Goal: Browse casually: Explore the website without a specific task or goal

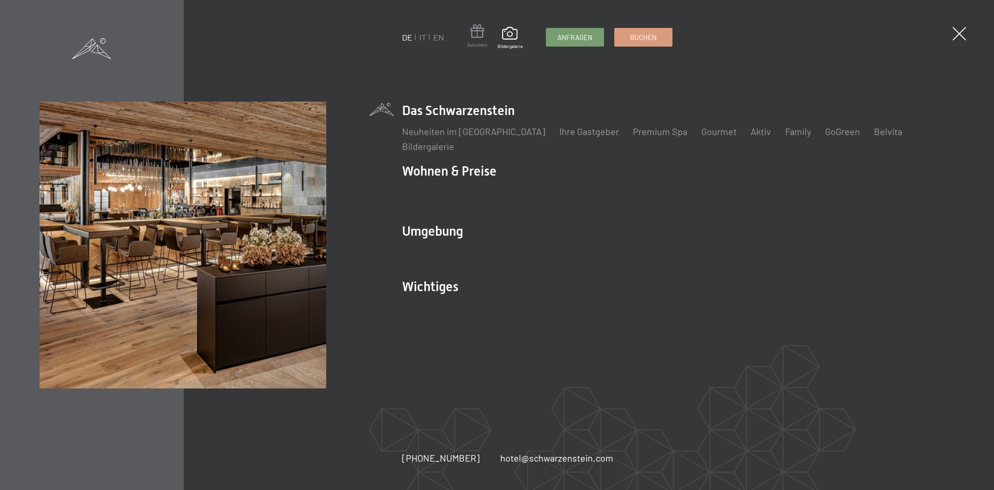
click at [477, 41] on span at bounding box center [477, 32] width 20 height 17
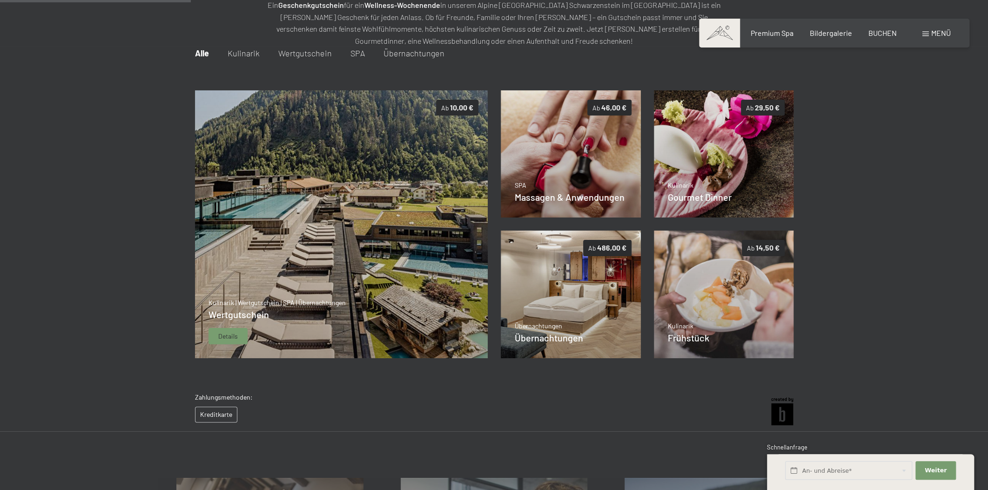
click at [323, 239] on img at bounding box center [341, 224] width 293 height 268
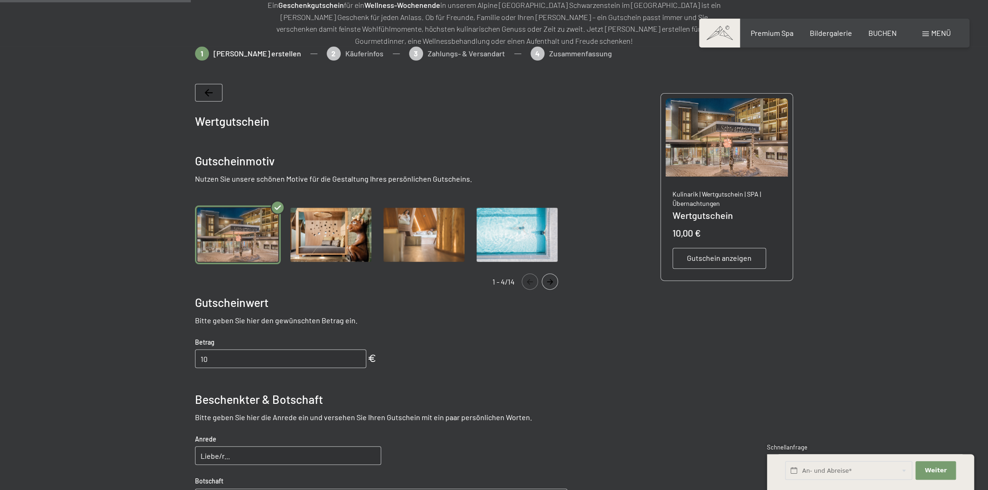
click at [332, 231] on img "Gallery" at bounding box center [331, 234] width 86 height 59
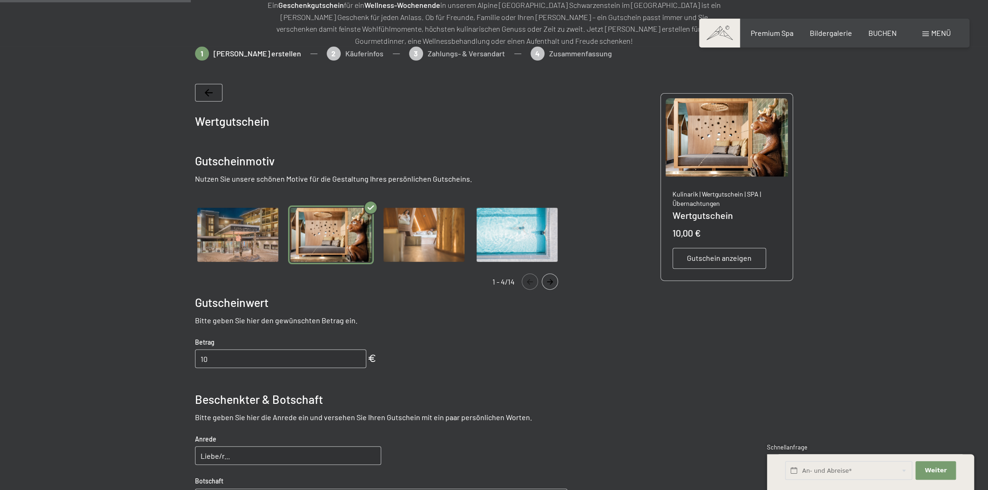
click at [414, 236] on img "Gallery" at bounding box center [424, 234] width 86 height 59
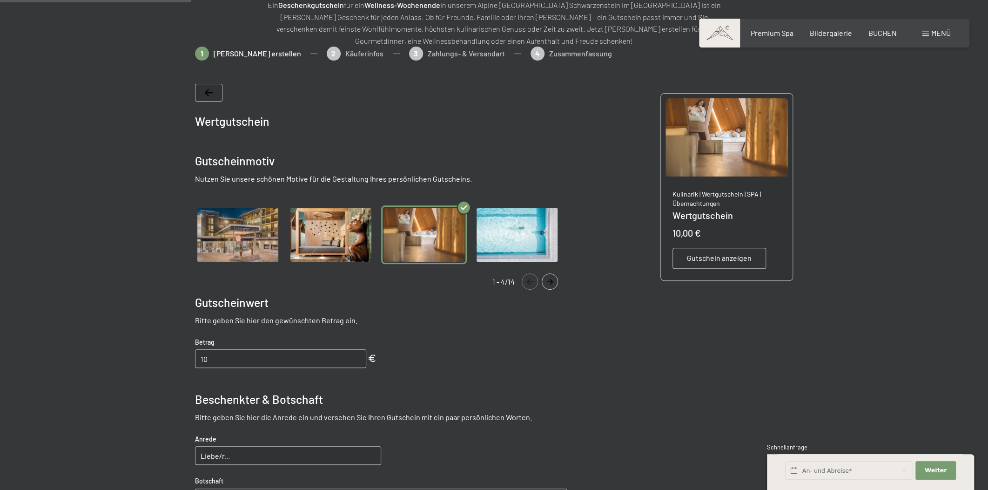
click at [507, 236] on img "Gallery" at bounding box center [517, 234] width 86 height 59
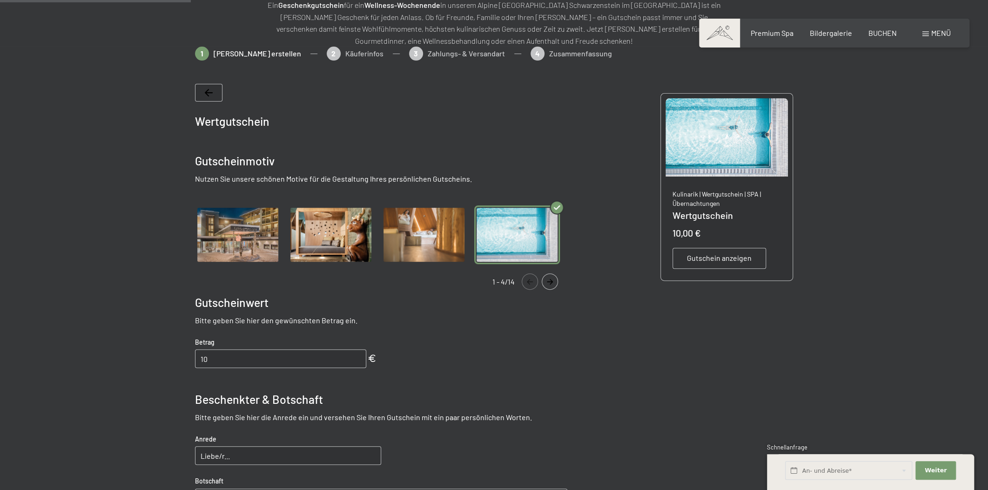
click at [427, 234] on img "Gallery" at bounding box center [424, 234] width 86 height 59
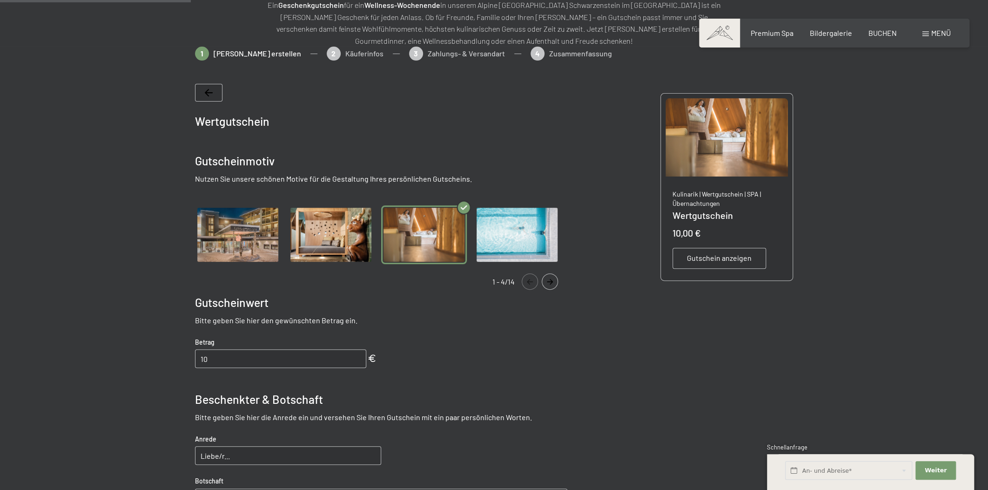
drag, startPoint x: 335, startPoint y: 231, endPoint x: 244, endPoint y: 226, distance: 90.9
click at [333, 231] on img "Gallery" at bounding box center [331, 234] width 86 height 59
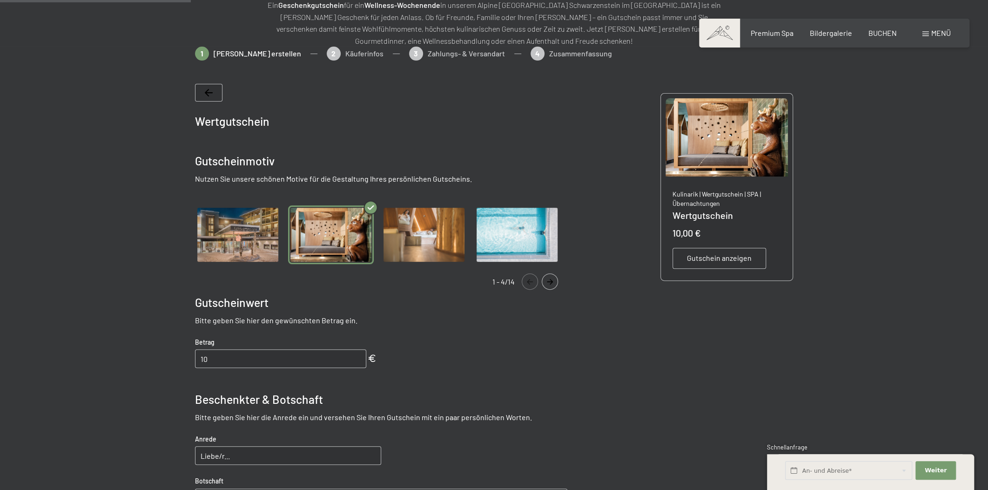
click at [242, 226] on img "Gallery" at bounding box center [238, 234] width 86 height 59
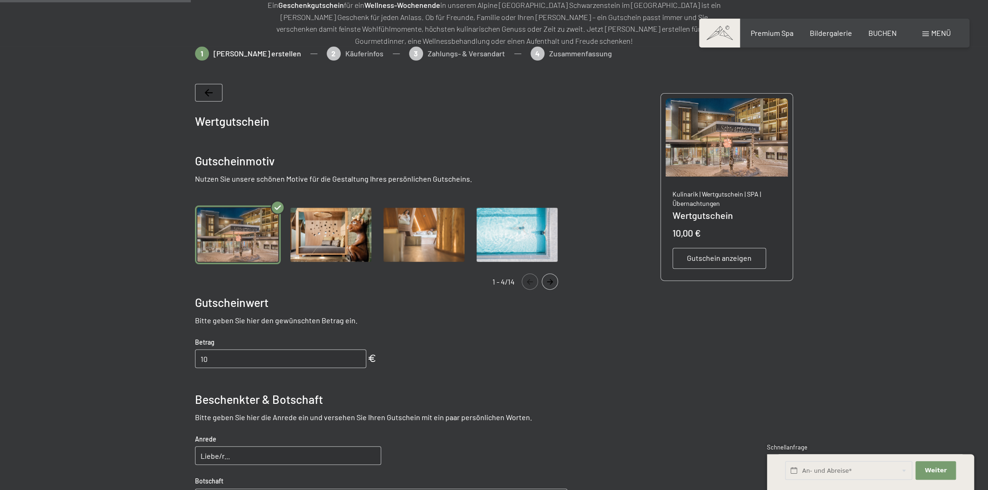
click at [355, 242] on img "Gallery" at bounding box center [331, 234] width 86 height 59
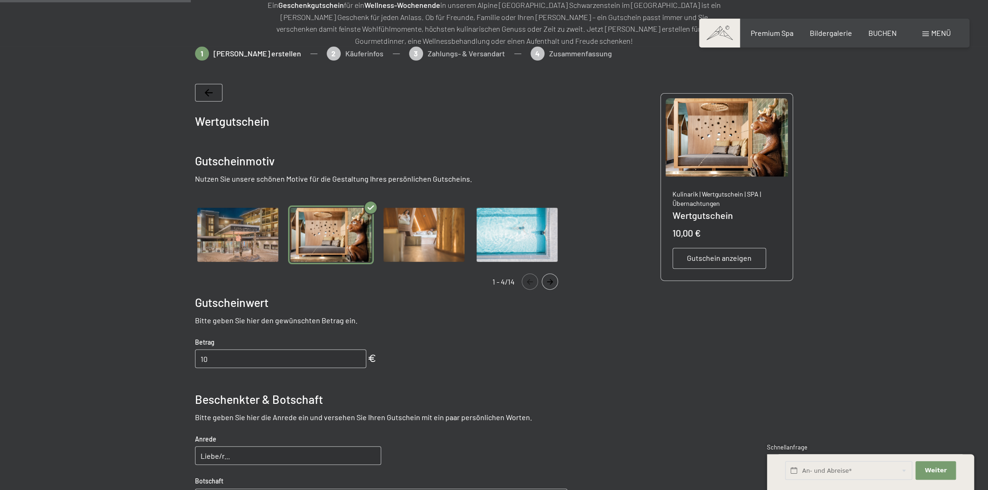
drag, startPoint x: 434, startPoint y: 242, endPoint x: 517, endPoint y: 242, distance: 82.9
click at [437, 242] on img "Gallery" at bounding box center [424, 234] width 86 height 59
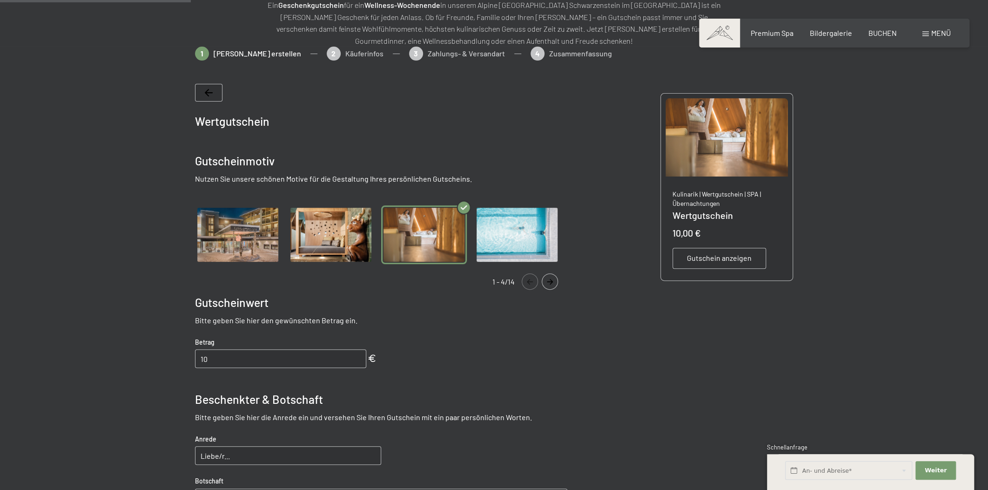
click at [518, 242] on img "Gallery" at bounding box center [517, 234] width 86 height 59
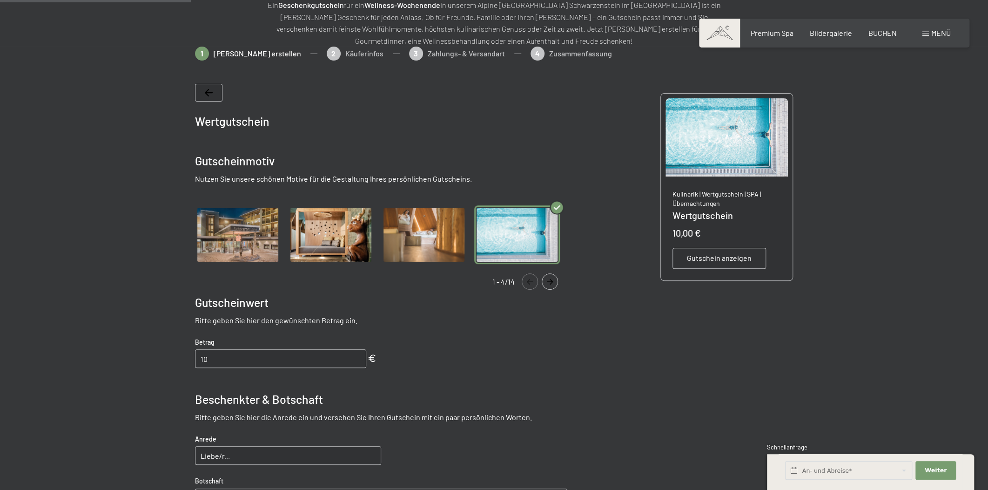
click at [549, 280] on icon "Navigate to next slide" at bounding box center [549, 282] width 15 height 6
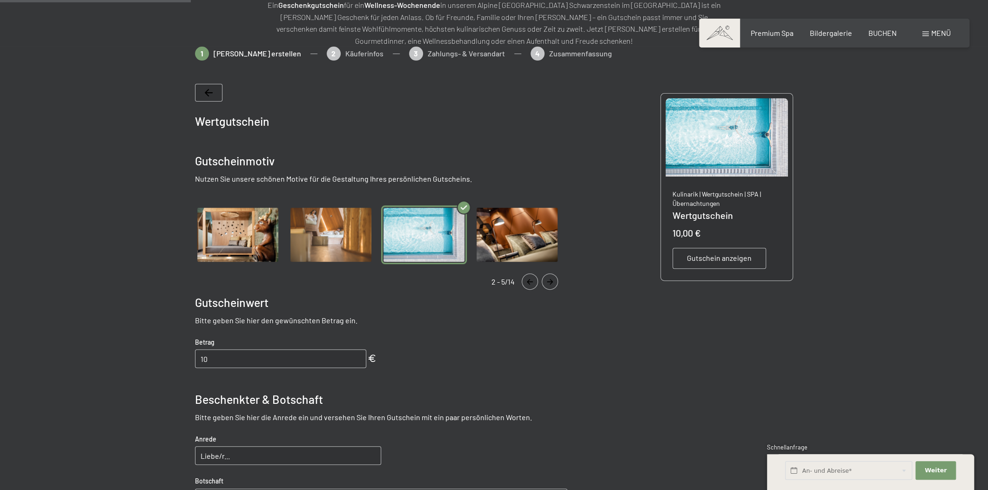
click at [549, 280] on icon "Navigate to next slide" at bounding box center [549, 282] width 15 height 6
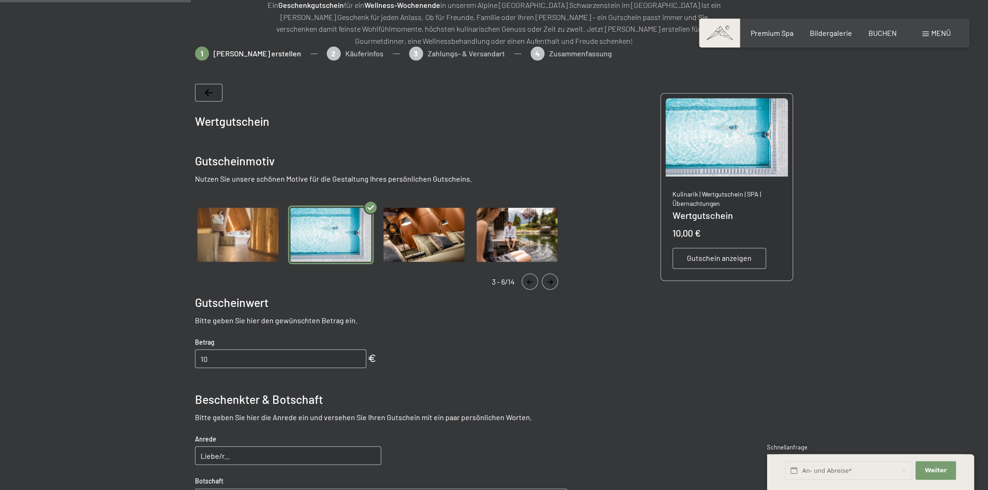
click at [549, 280] on icon "Navigate to next slide" at bounding box center [549, 282] width 15 height 6
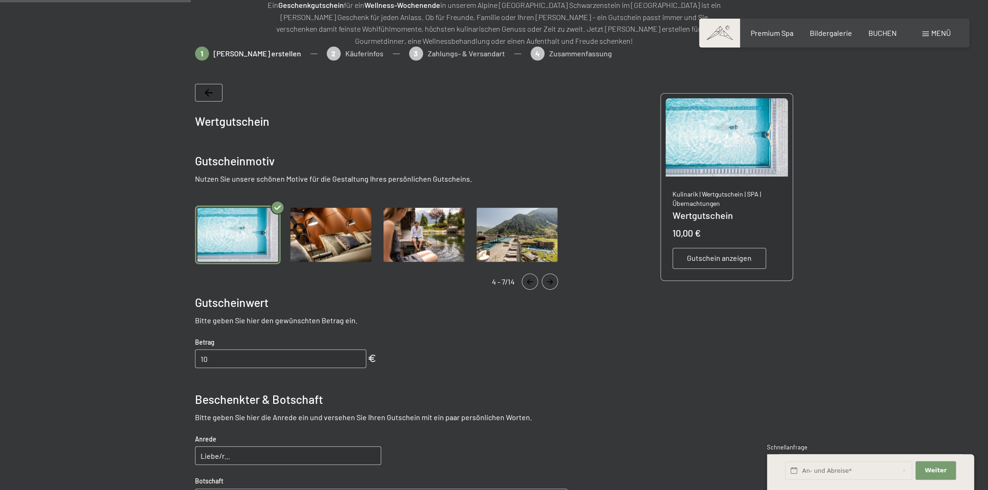
click at [548, 280] on icon "Navigate to next slide" at bounding box center [549, 282] width 15 height 6
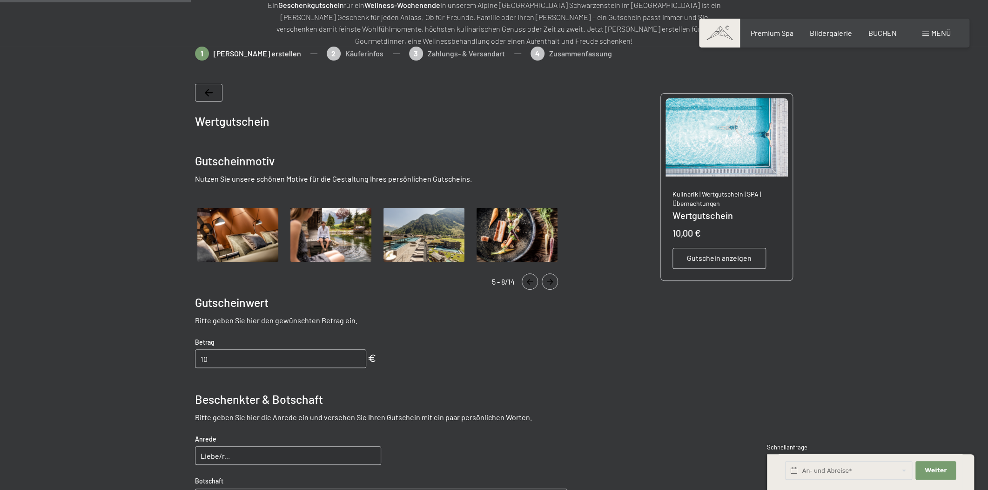
click at [548, 279] on icon "Navigate to next slide" at bounding box center [549, 282] width 15 height 6
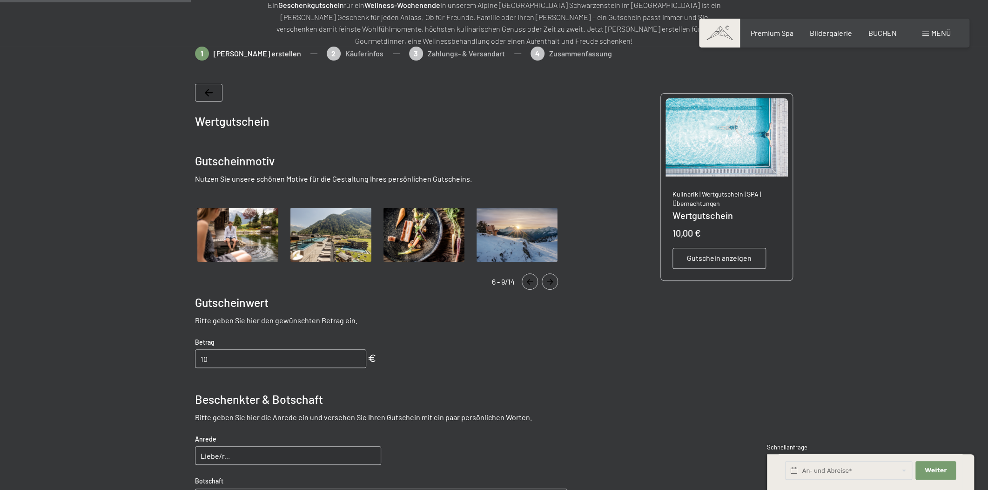
click at [548, 279] on icon "Navigate to next slide" at bounding box center [549, 282] width 15 height 6
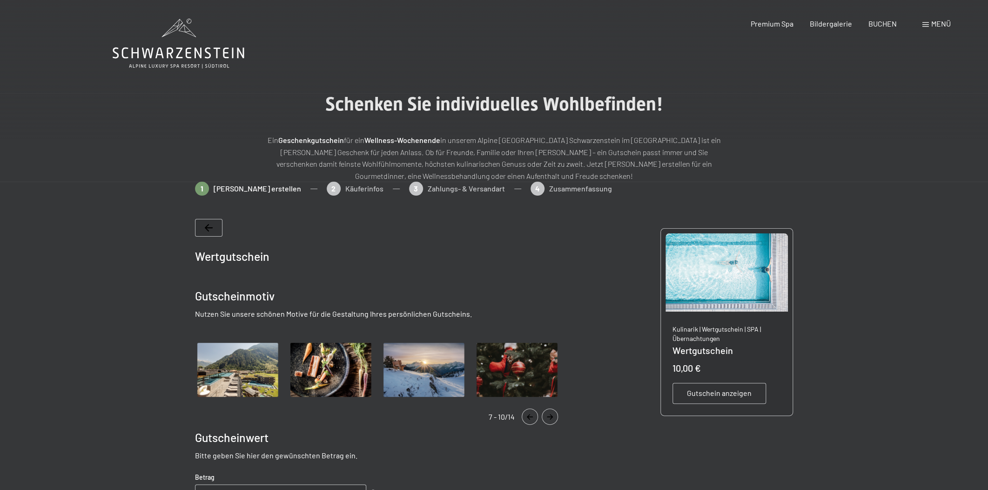
click at [493, 365] on img "Gallery" at bounding box center [517, 369] width 86 height 59
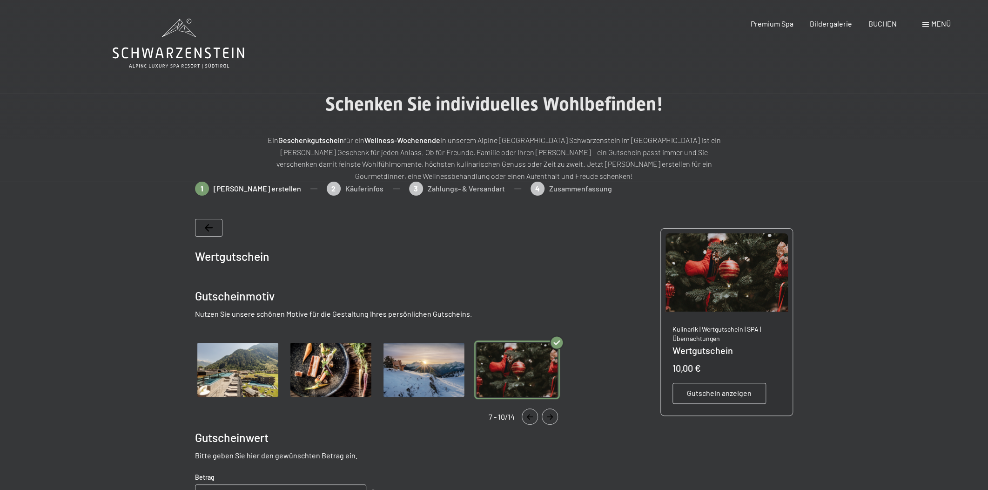
click at [448, 368] on img "Gallery" at bounding box center [424, 369] width 86 height 59
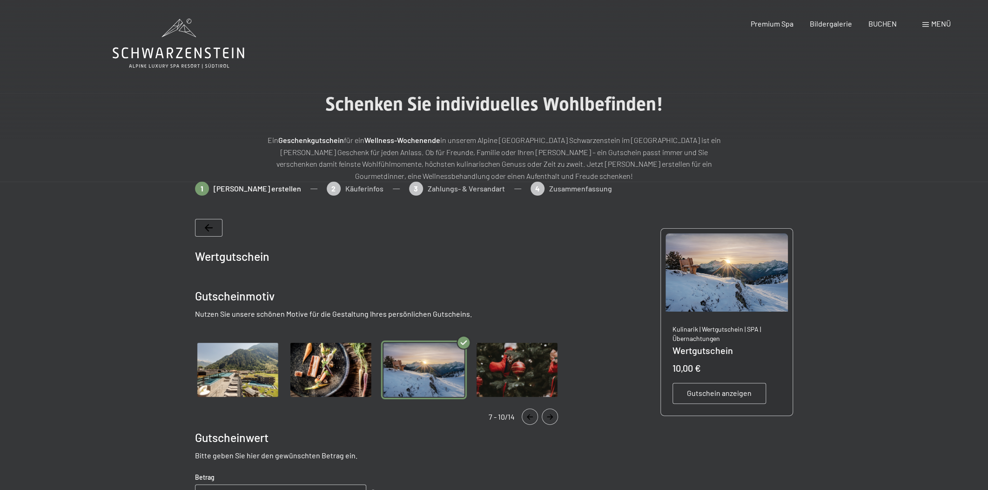
drag, startPoint x: 340, startPoint y: 378, endPoint x: 554, endPoint y: 417, distance: 217.6
click at [341, 379] on img "Gallery" at bounding box center [331, 369] width 86 height 59
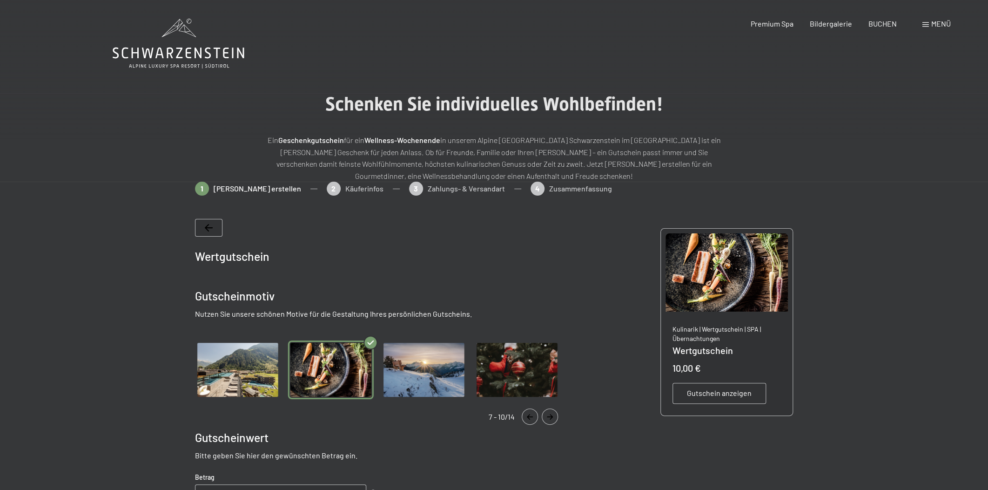
click at [528, 414] on icon "Navigate to previous slide" at bounding box center [529, 417] width 15 height 6
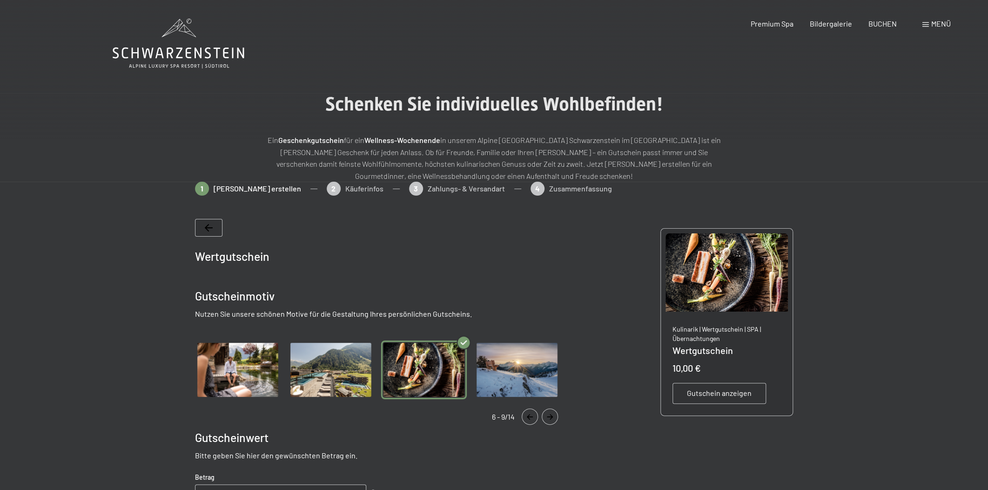
click at [355, 365] on img "Gallery" at bounding box center [331, 369] width 86 height 59
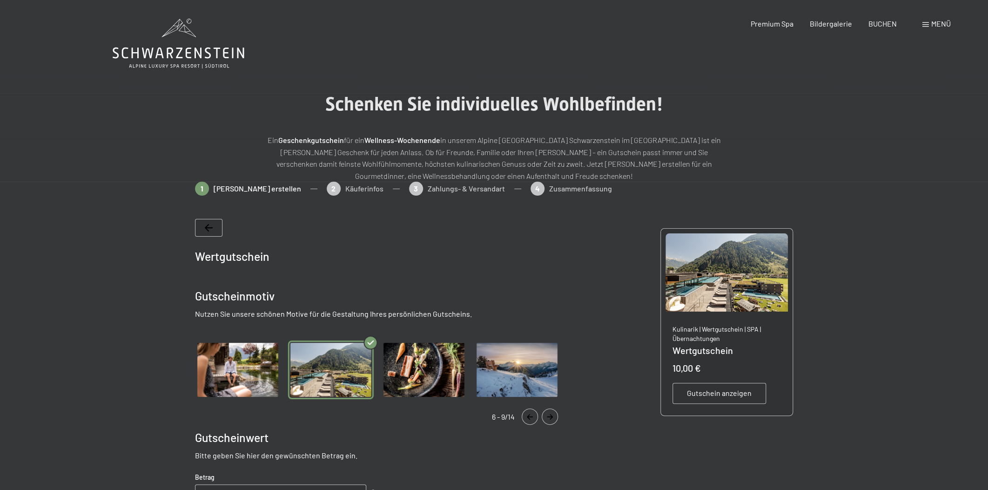
click at [528, 414] on icon "Navigate to previous slide" at bounding box center [530, 417] width 6 height 6
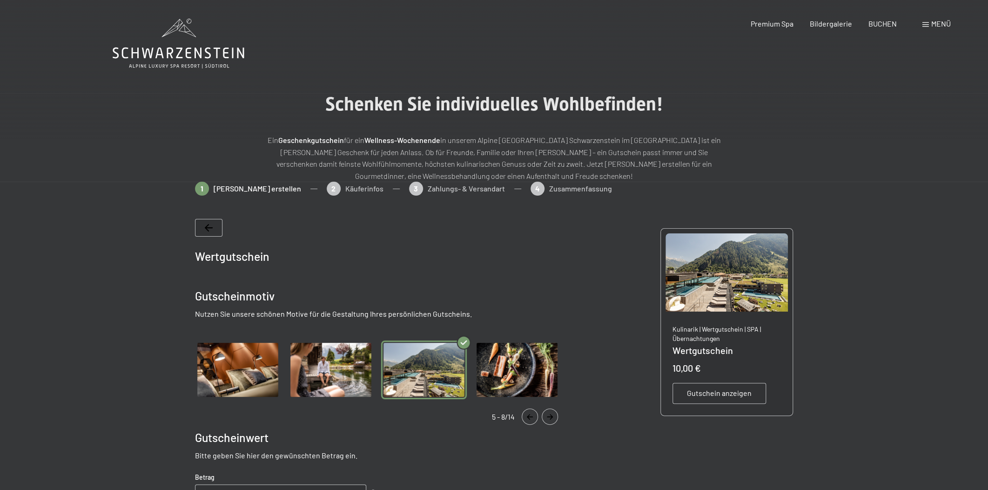
click at [528, 414] on icon "Navigate to previous slide" at bounding box center [530, 417] width 6 height 6
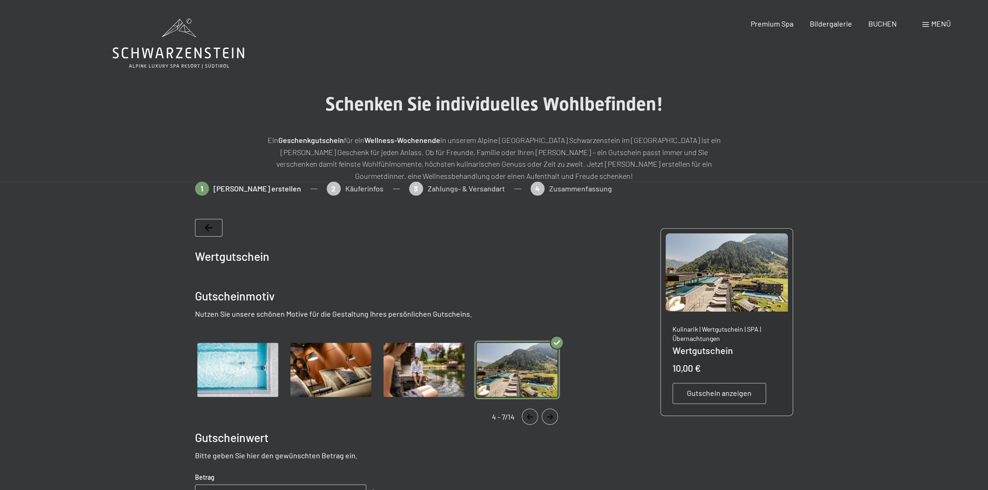
click at [528, 414] on icon "Navigate to previous slide" at bounding box center [530, 417] width 6 height 6
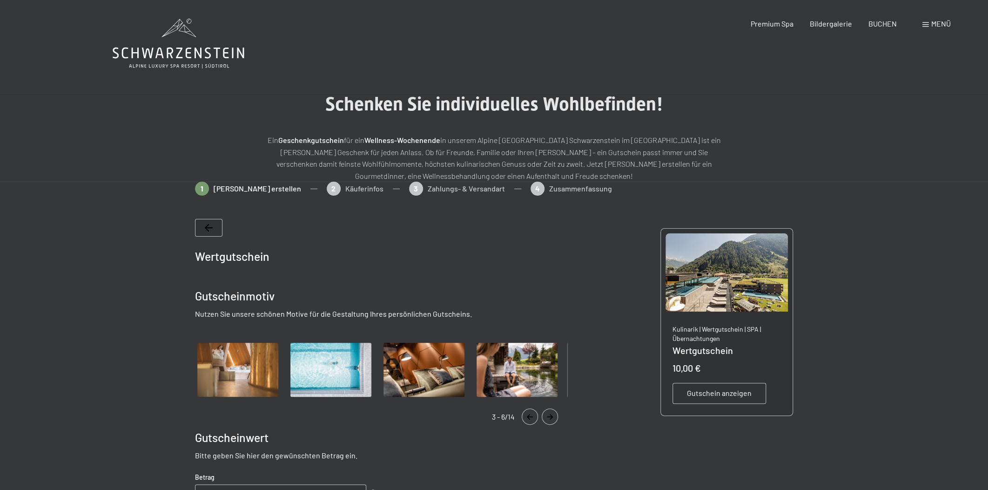
click at [528, 414] on icon "Navigate to previous slide" at bounding box center [530, 417] width 6 height 6
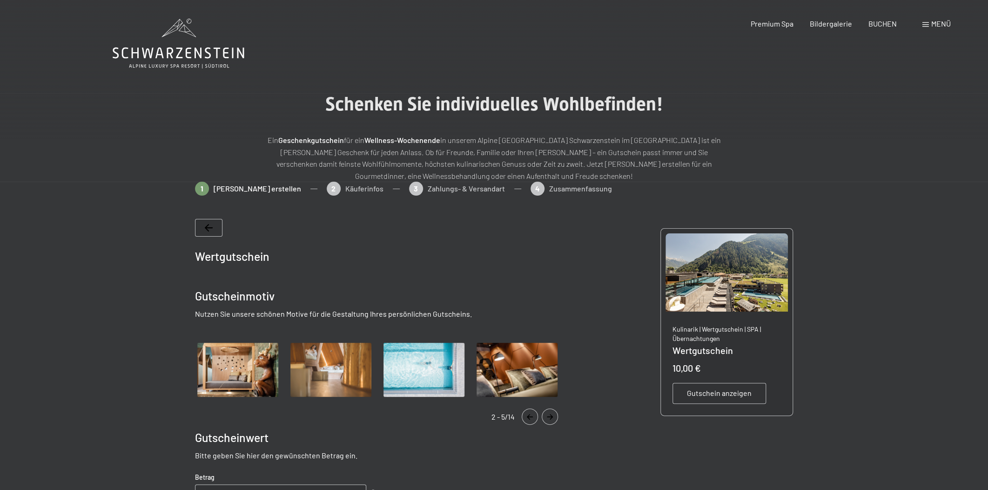
click at [528, 414] on icon "Navigate to previous slide" at bounding box center [530, 417] width 6 height 6
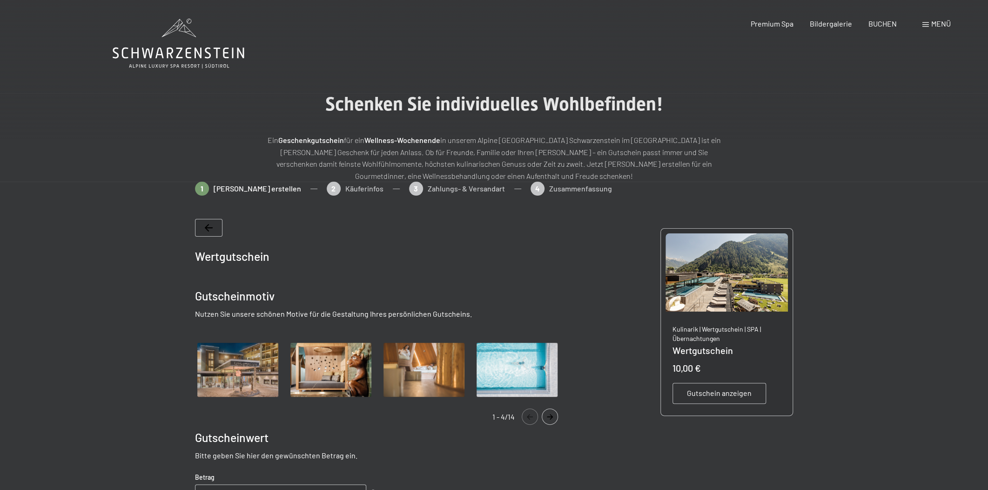
click at [528, 414] on icon "Navigate to previous slide" at bounding box center [530, 417] width 6 height 6
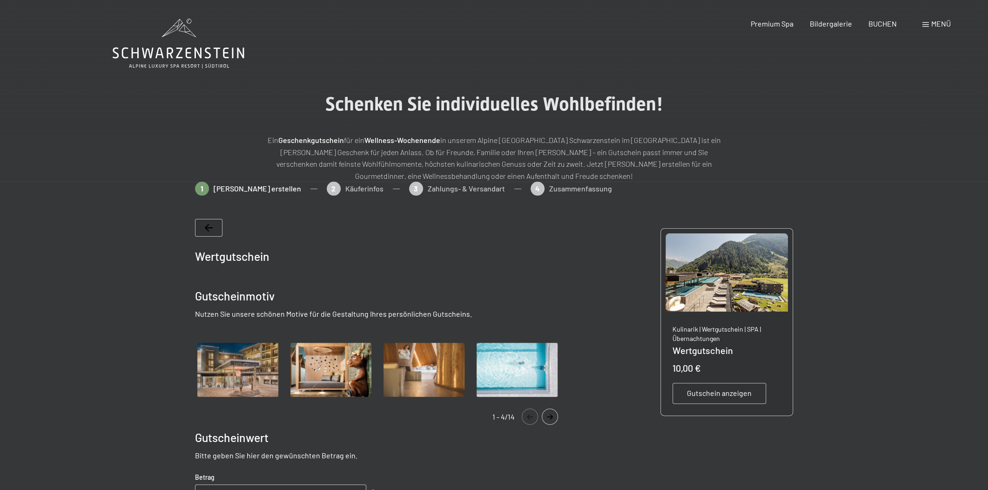
click at [528, 414] on icon "Navigate to previous slide" at bounding box center [530, 417] width 6 height 6
click at [545, 415] on icon "Navigate to next slide" at bounding box center [549, 417] width 15 height 6
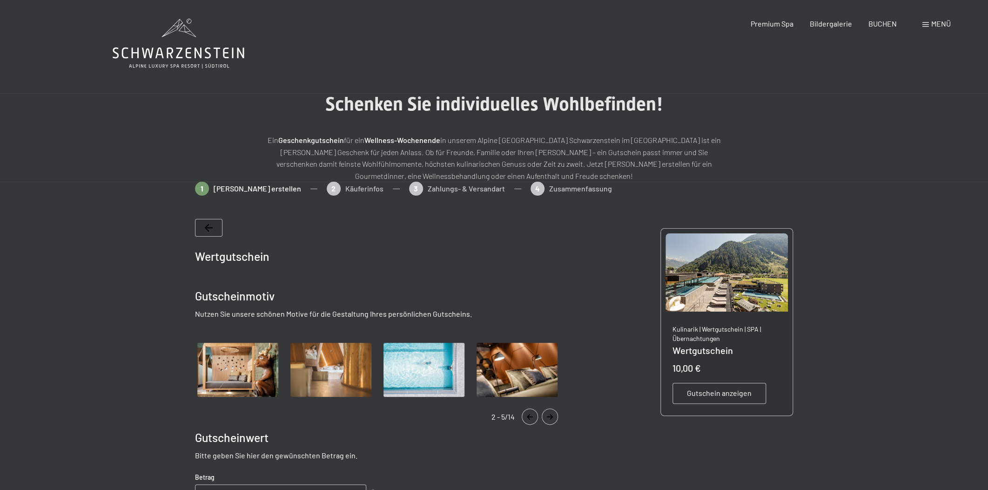
click at [547, 415] on icon "Navigate to next slide" at bounding box center [549, 417] width 15 height 6
click at [554, 418] on icon "Navigate to next slide" at bounding box center [549, 417] width 15 height 6
